Goal: Find specific page/section: Find specific page/section

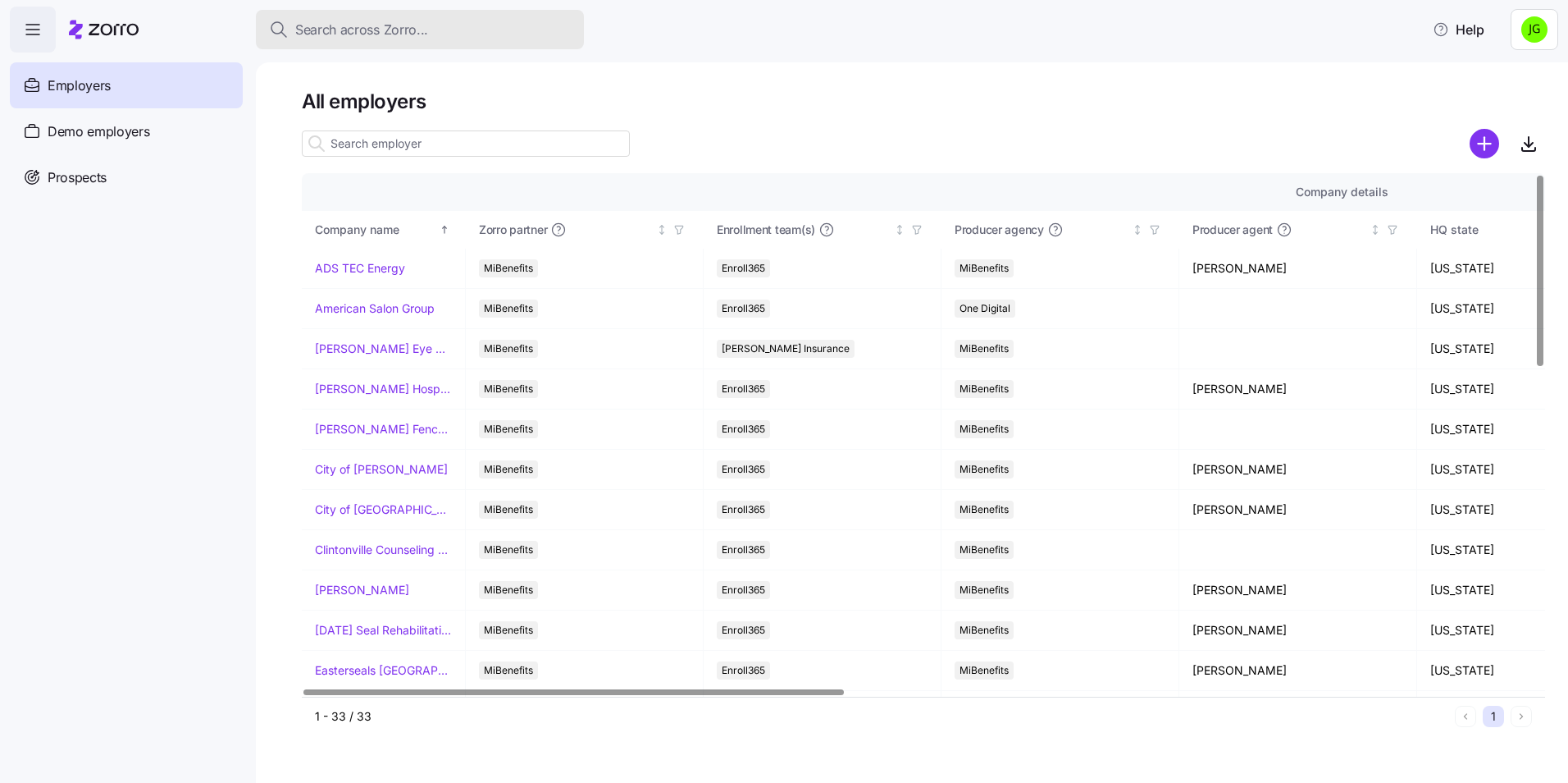
click at [342, 30] on span "Search across Zorro..." at bounding box center [361, 30] width 133 height 21
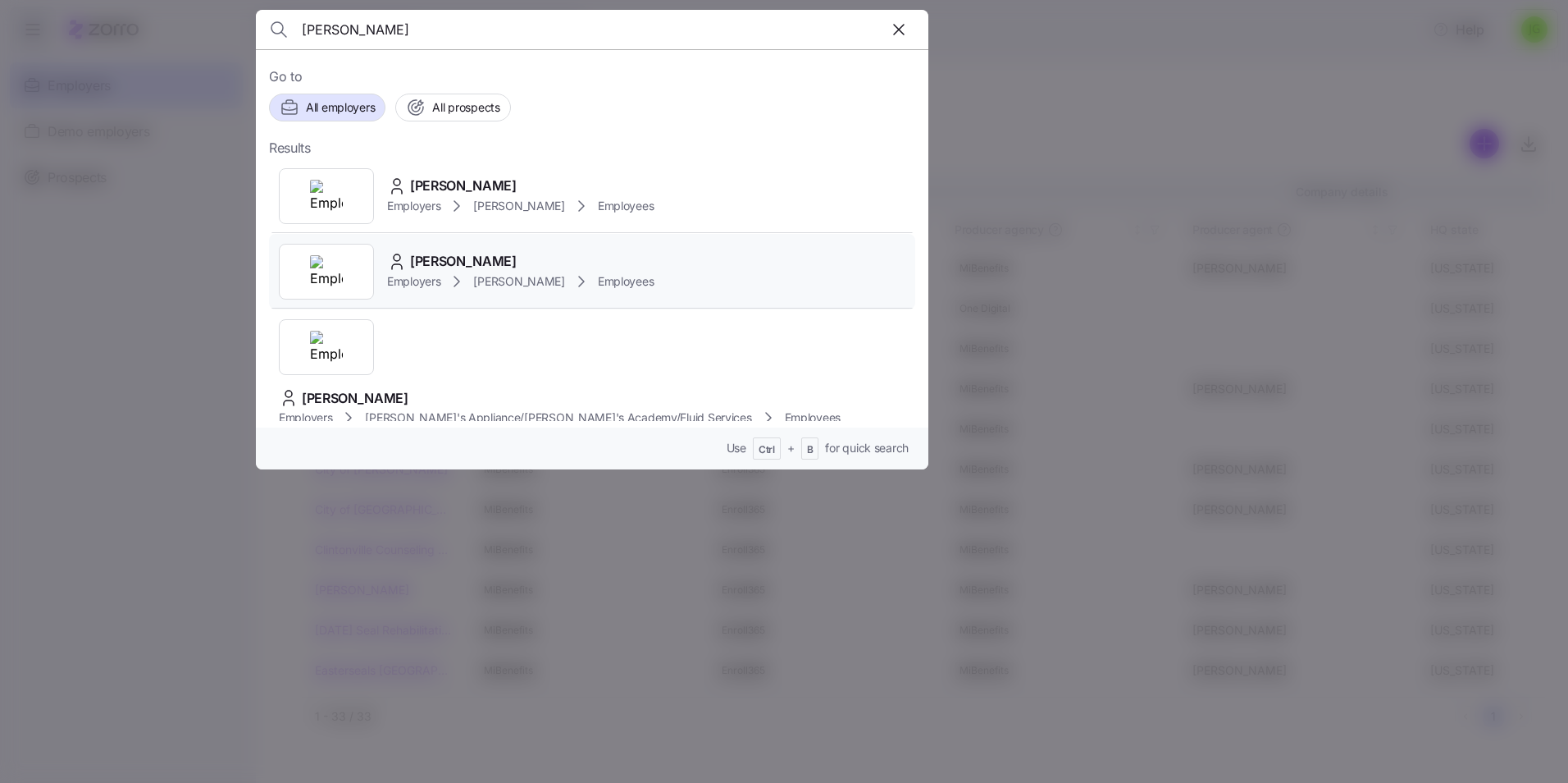
type input "[PERSON_NAME]"
click at [516, 269] on div "[PERSON_NAME]" at bounding box center [520, 261] width 266 height 21
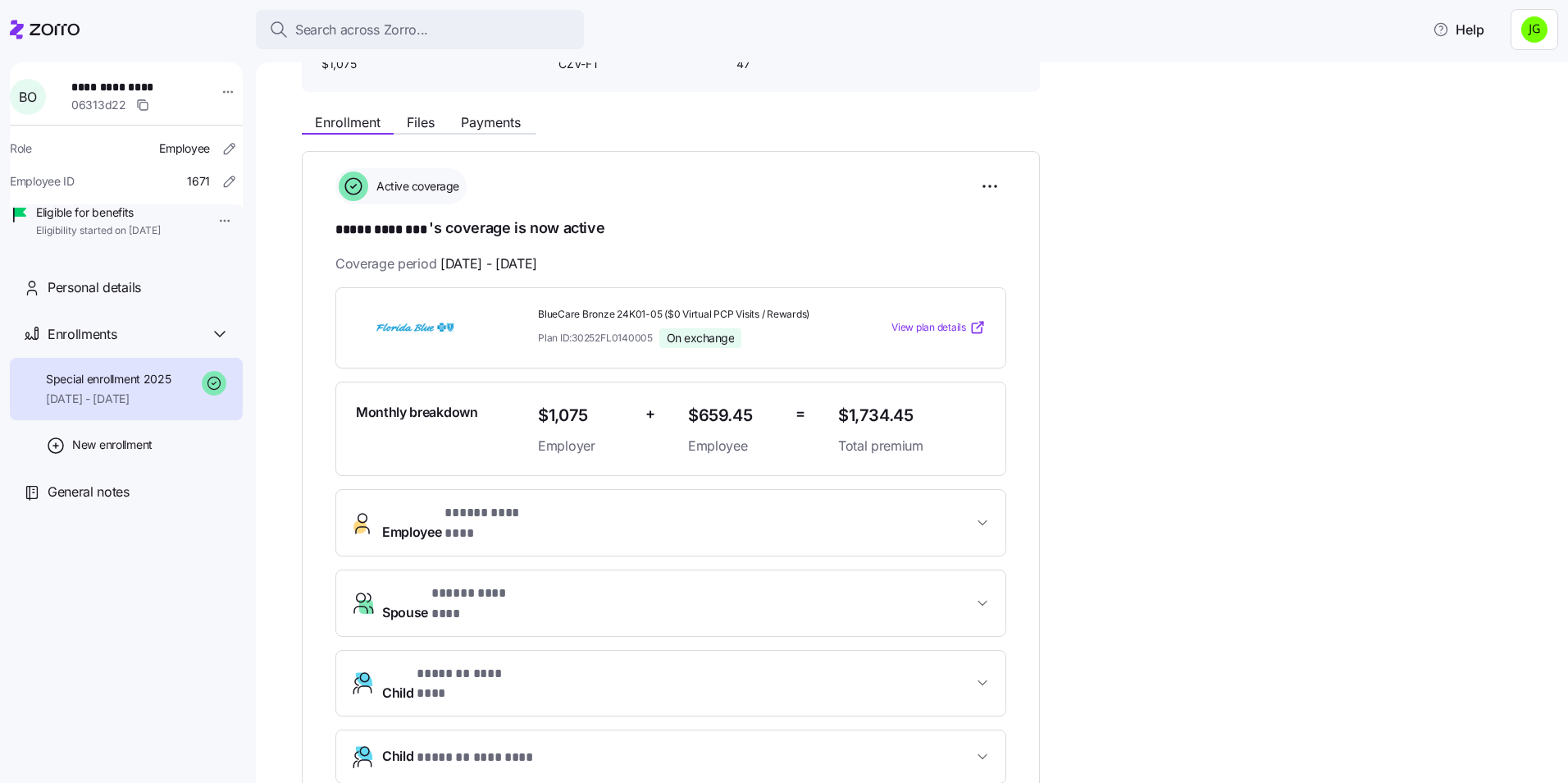
scroll to position [164, 0]
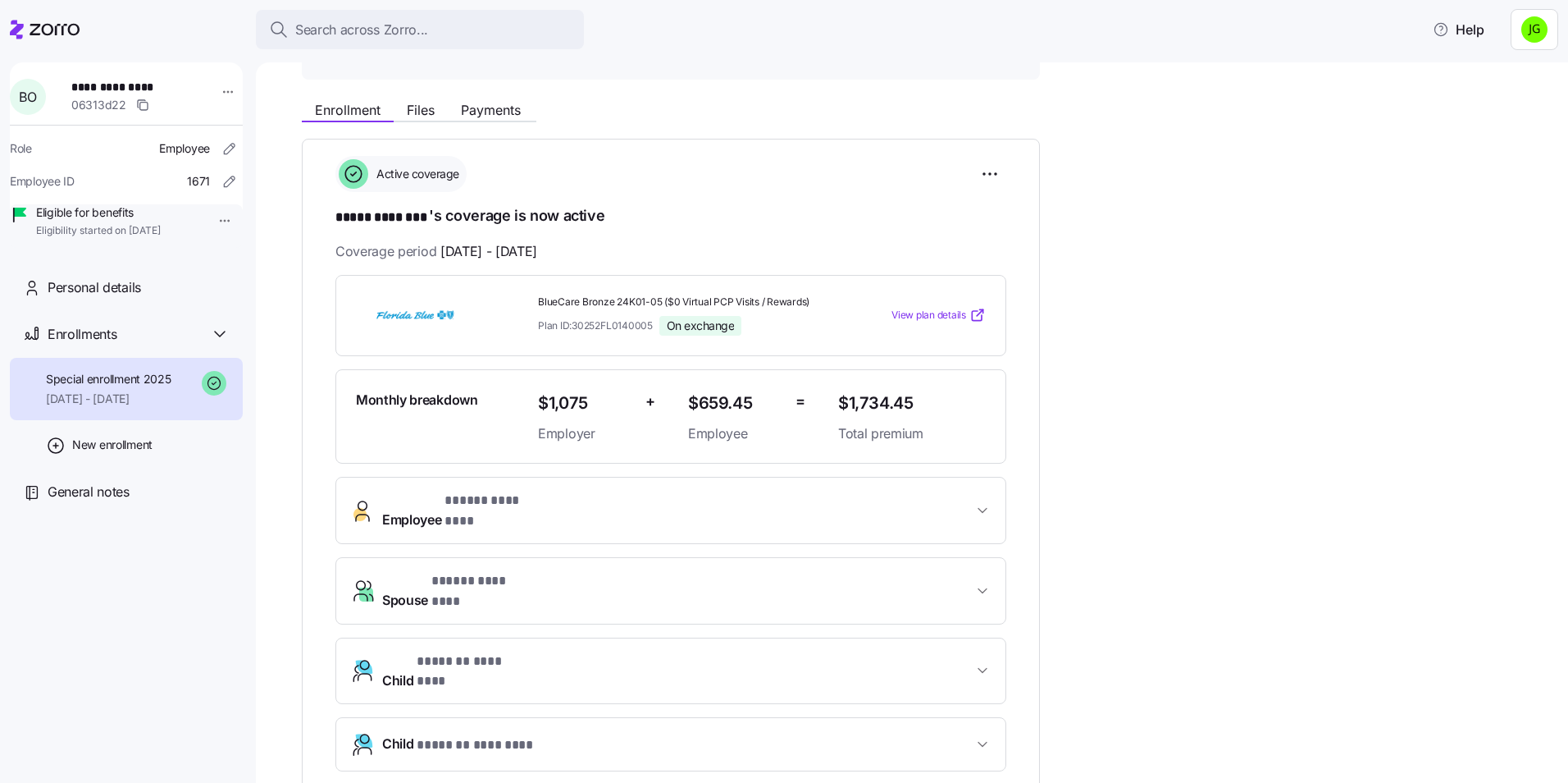
click at [1001, 452] on div "Monthly breakdown $1,075 Employer + $659.45 Employee = $1,734.45 Total premium" at bounding box center [671, 416] width 671 height 95
